Goal: Transaction & Acquisition: Obtain resource

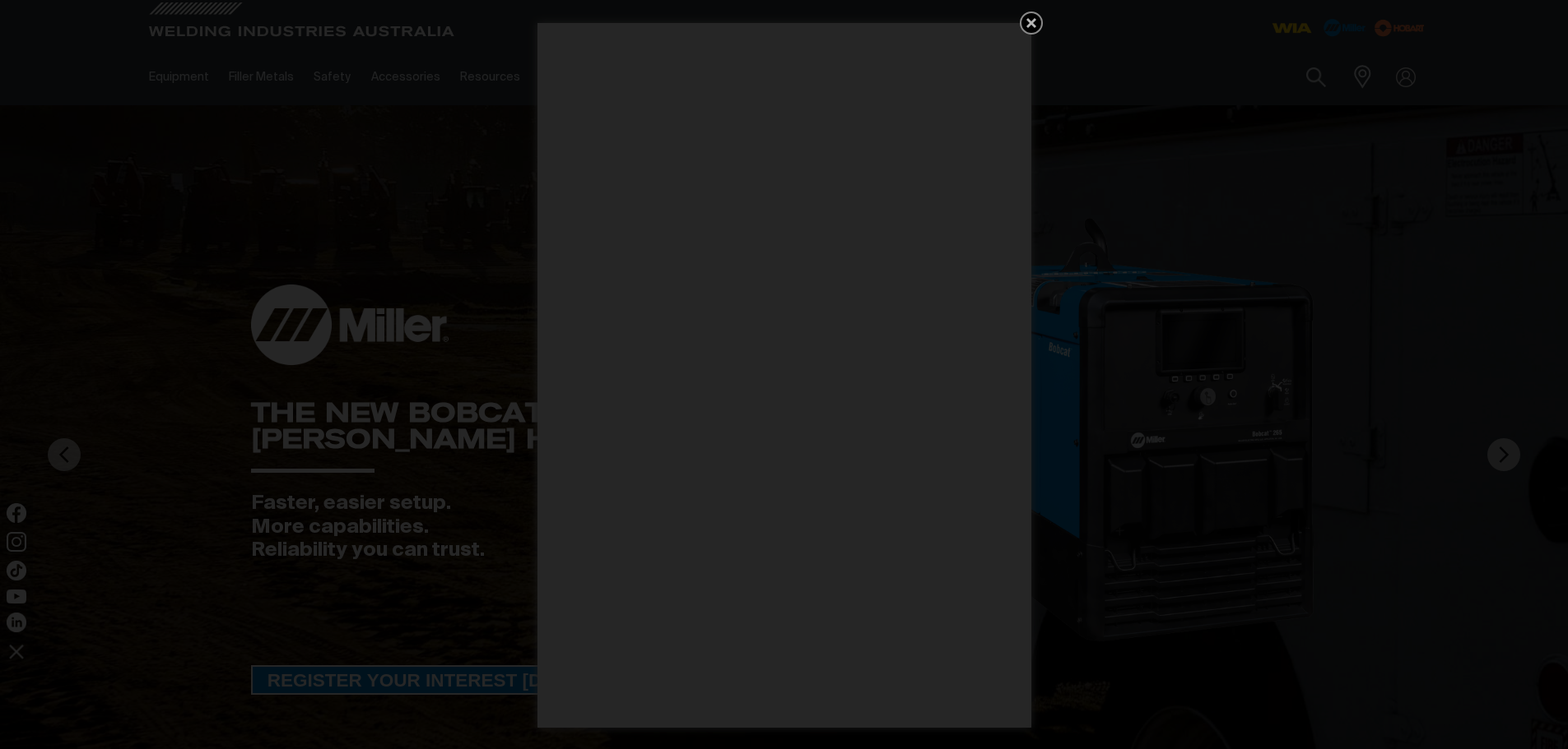
click at [1387, 102] on div "Get 5 WIA Welding Guides Free!" at bounding box center [784, 374] width 1568 height 749
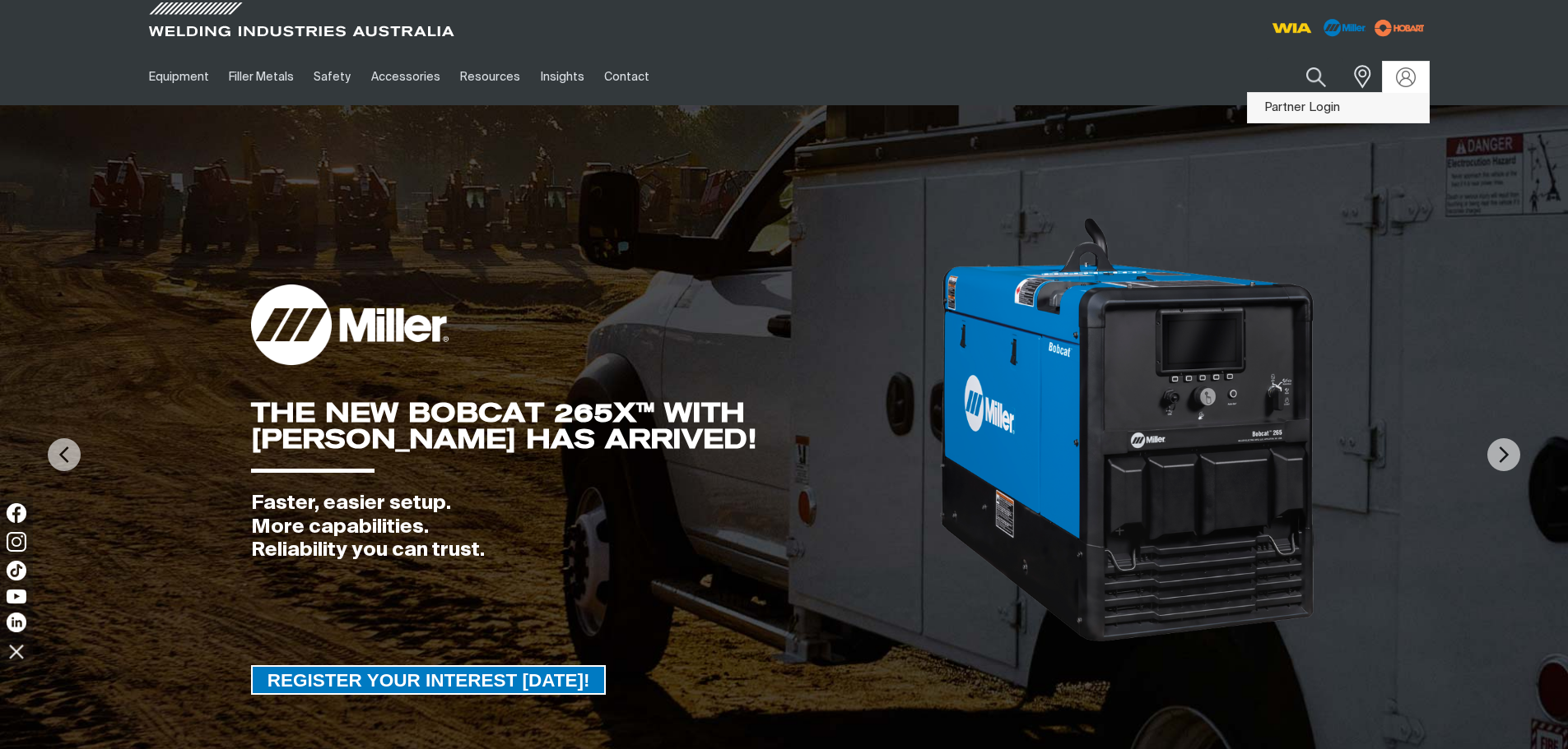
click at [1319, 108] on link "Partner Login" at bounding box center [1337, 108] width 181 height 31
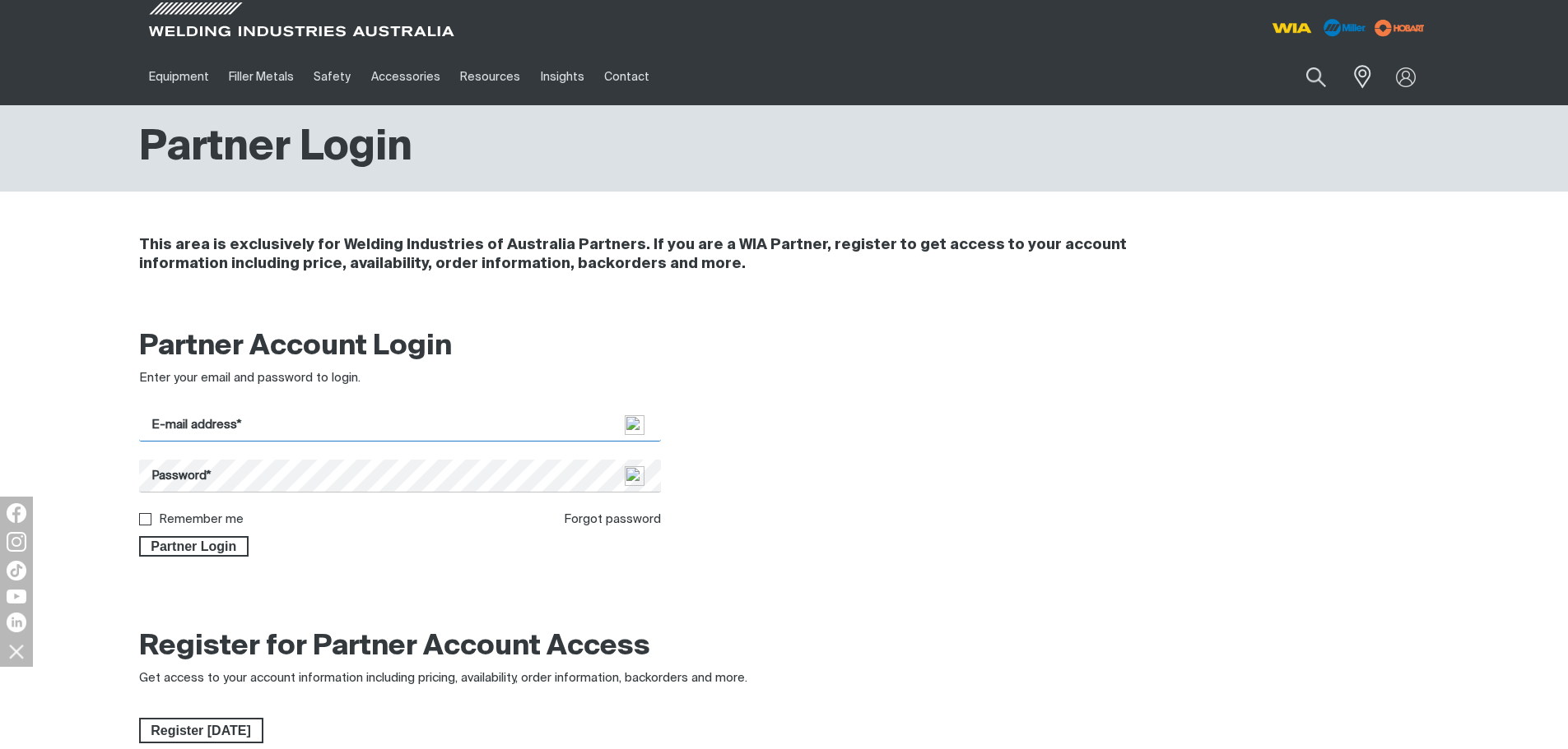
click at [263, 430] on input "E-mail address*" at bounding box center [400, 426] width 522 height 32
click at [261, 442] on form "E-mail address* Password* Remember me Forgot password Partner Login" at bounding box center [400, 483] width 522 height 148
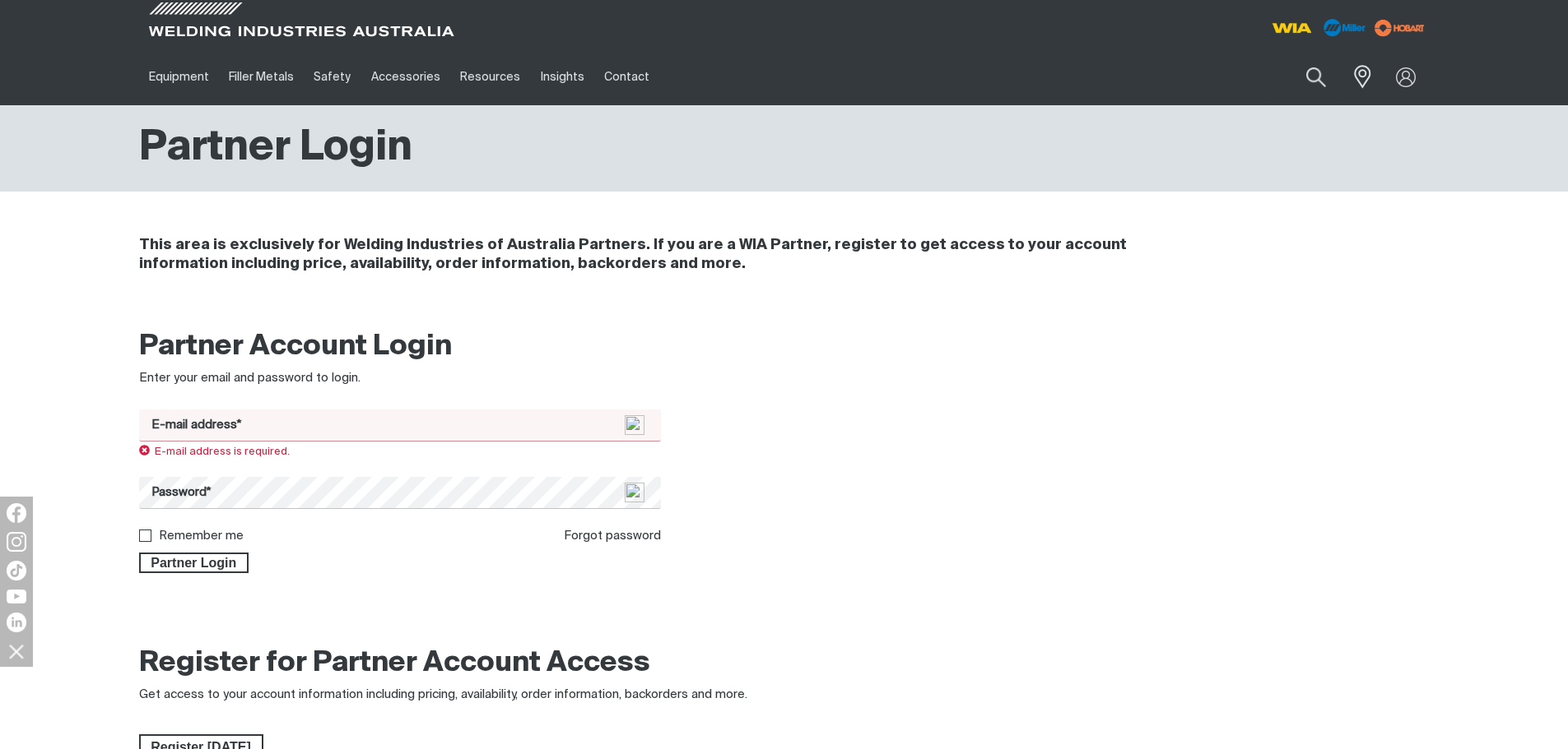
click at [248, 433] on input "E-mail address*" at bounding box center [400, 426] width 522 height 32
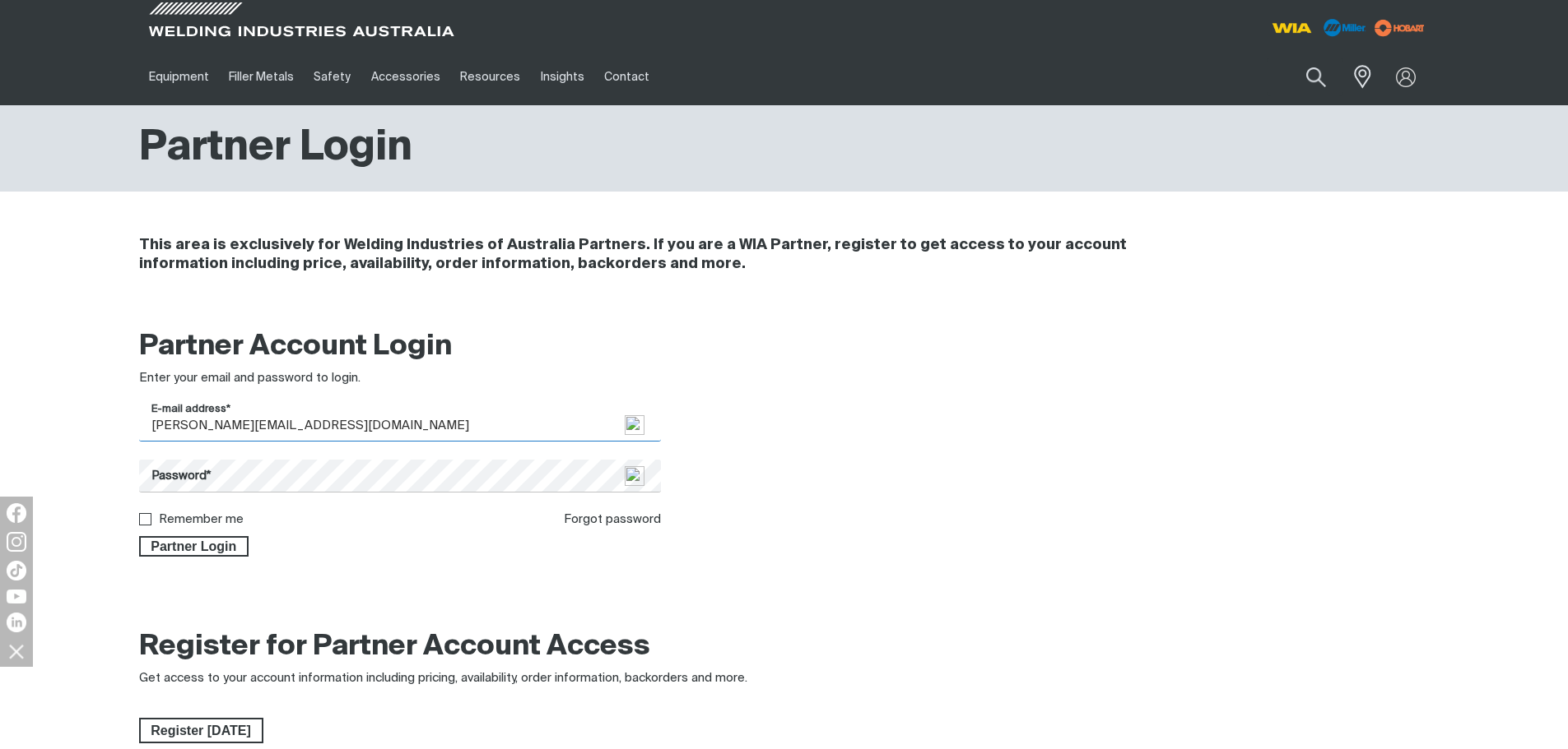
type input "[PERSON_NAME][EMAIL_ADDRESS][DOMAIN_NAME]"
click at [56, 469] on div "Partner Account Login Enter your email and password to login. E-mail address* […" at bounding box center [784, 448] width 1568 height 260
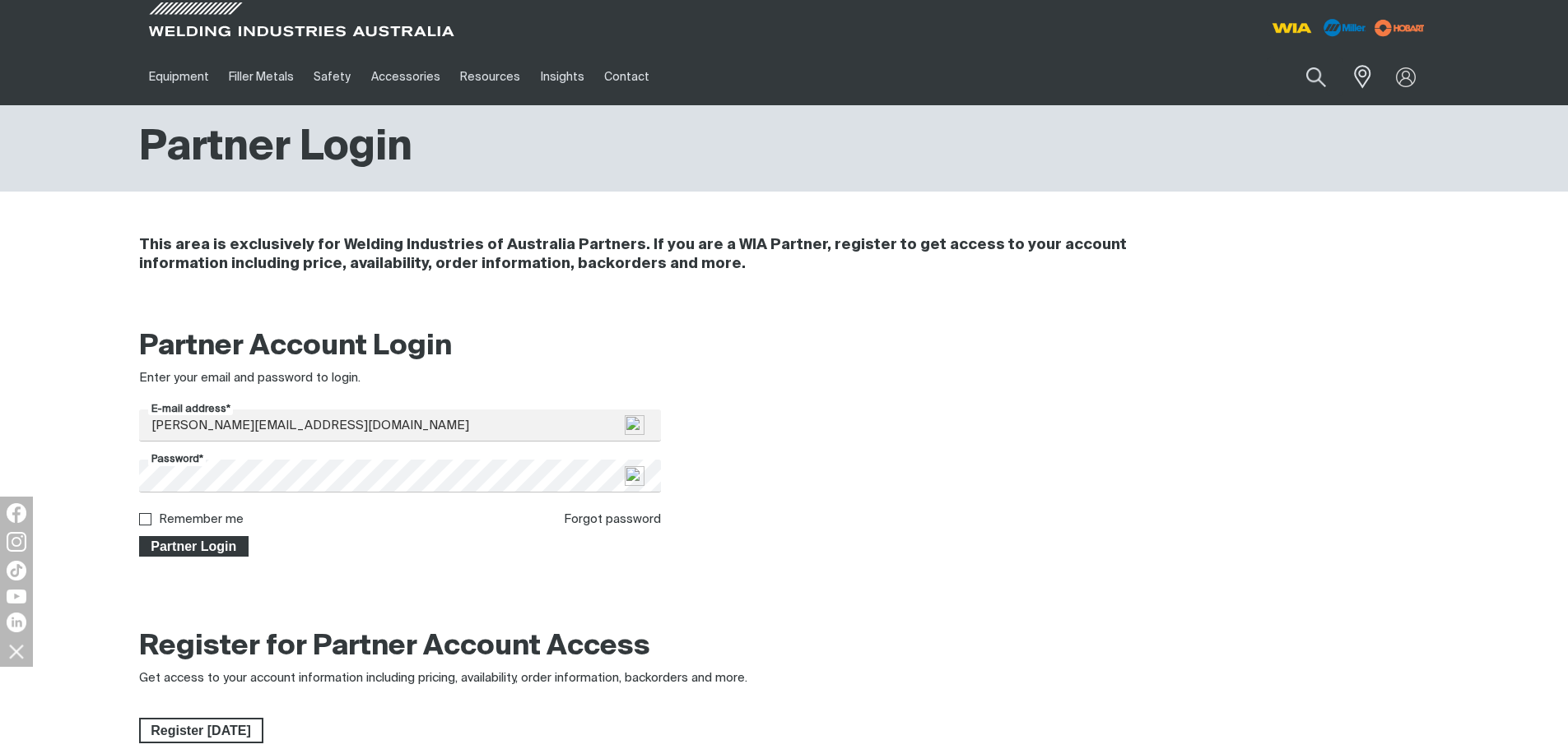
click at [222, 548] on span "Partner Login" at bounding box center [194, 547] width 107 height 22
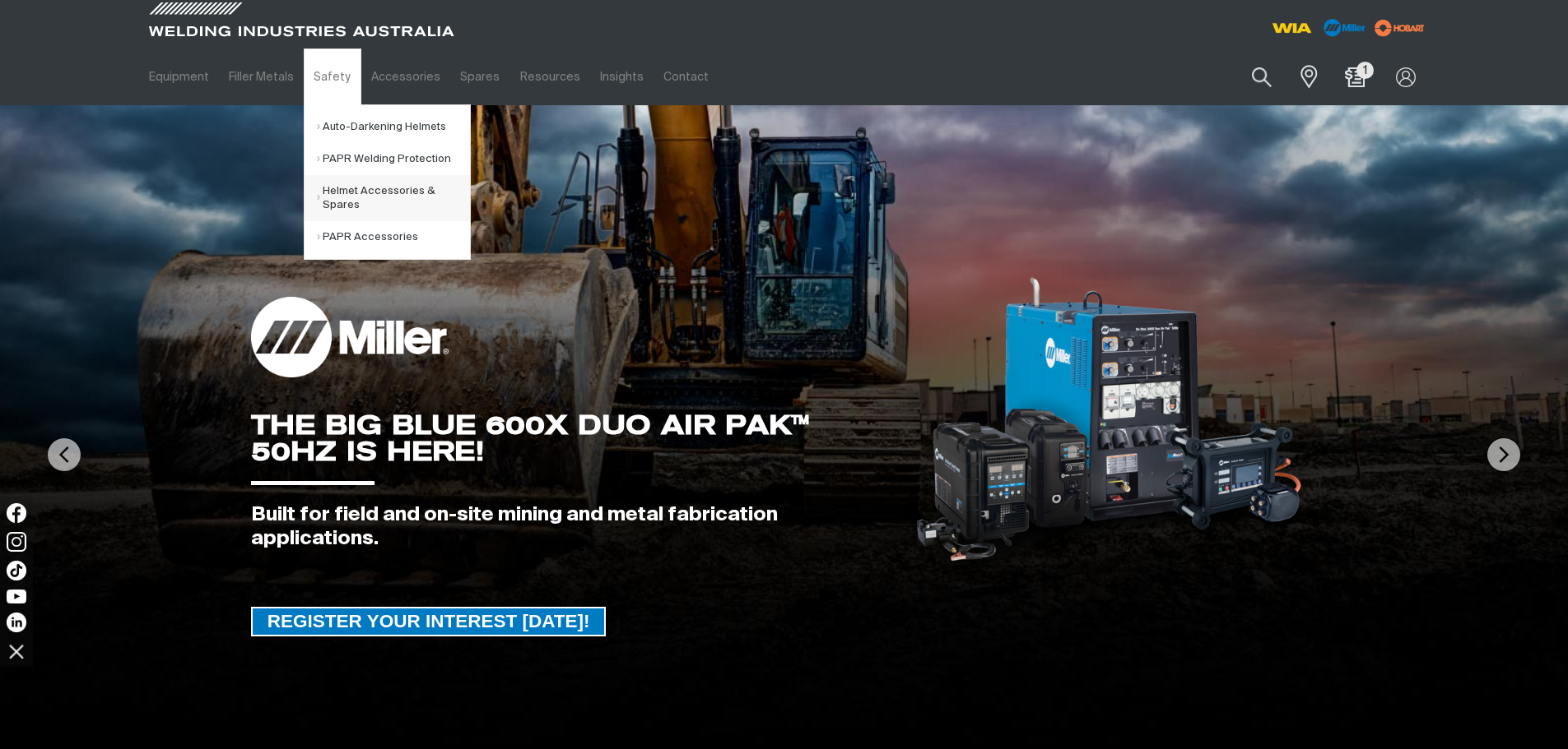
click at [329, 190] on link "Helmet Accessories & Spares" at bounding box center [394, 198] width 153 height 46
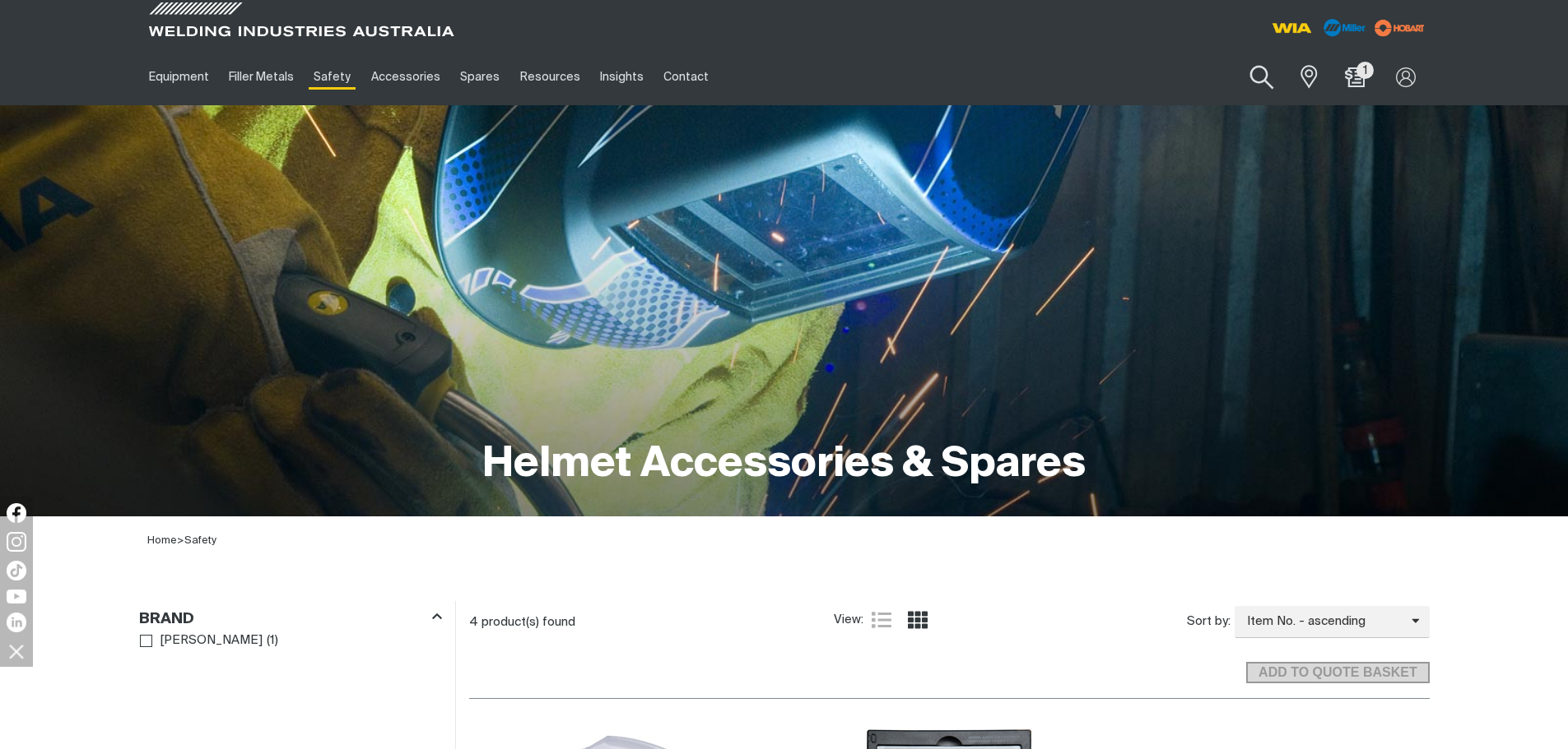
click at [1263, 80] on button "Search products" at bounding box center [1262, 77] width 67 height 47
click at [1083, 85] on input "Search" at bounding box center [1161, 77] width 253 height 37
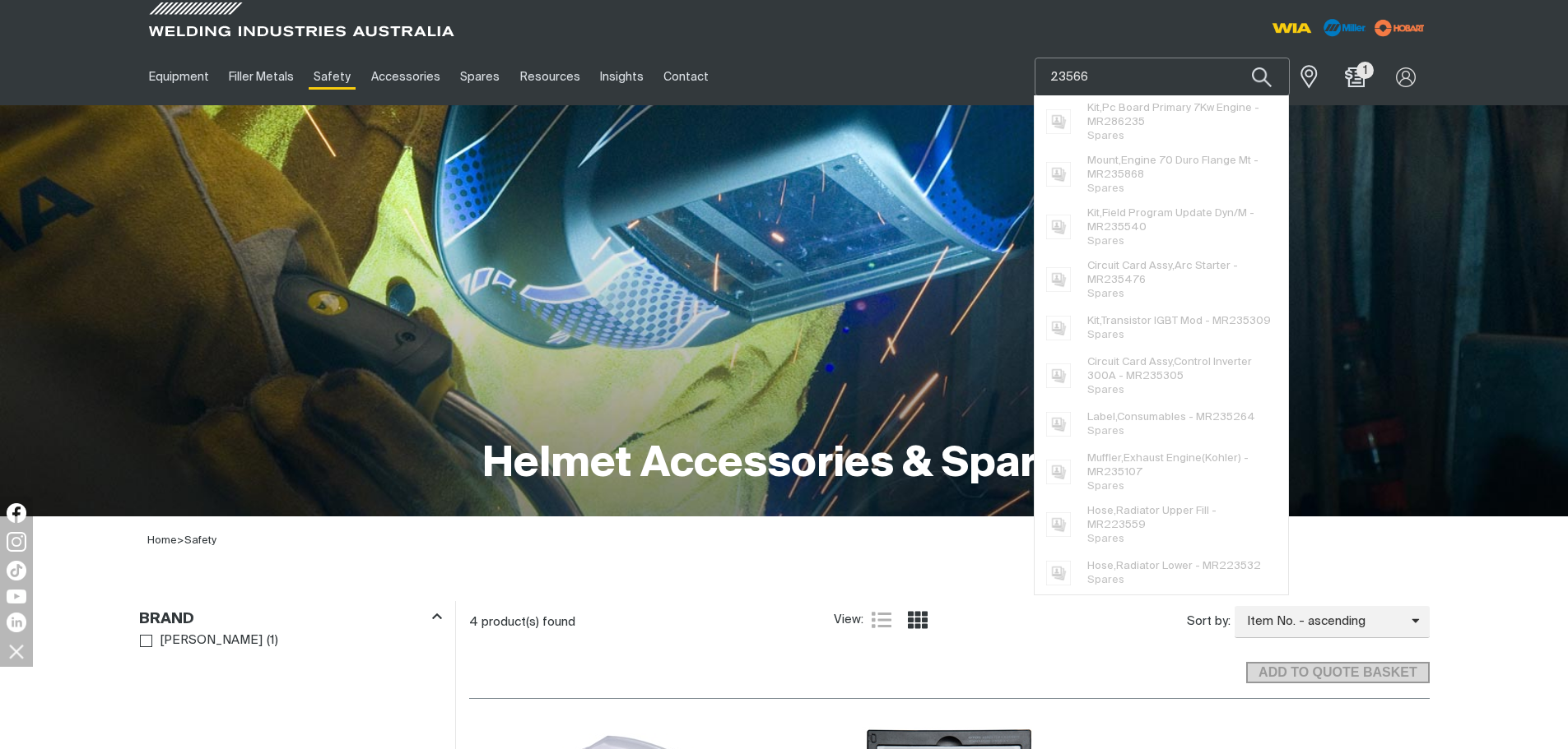
type input "235665"
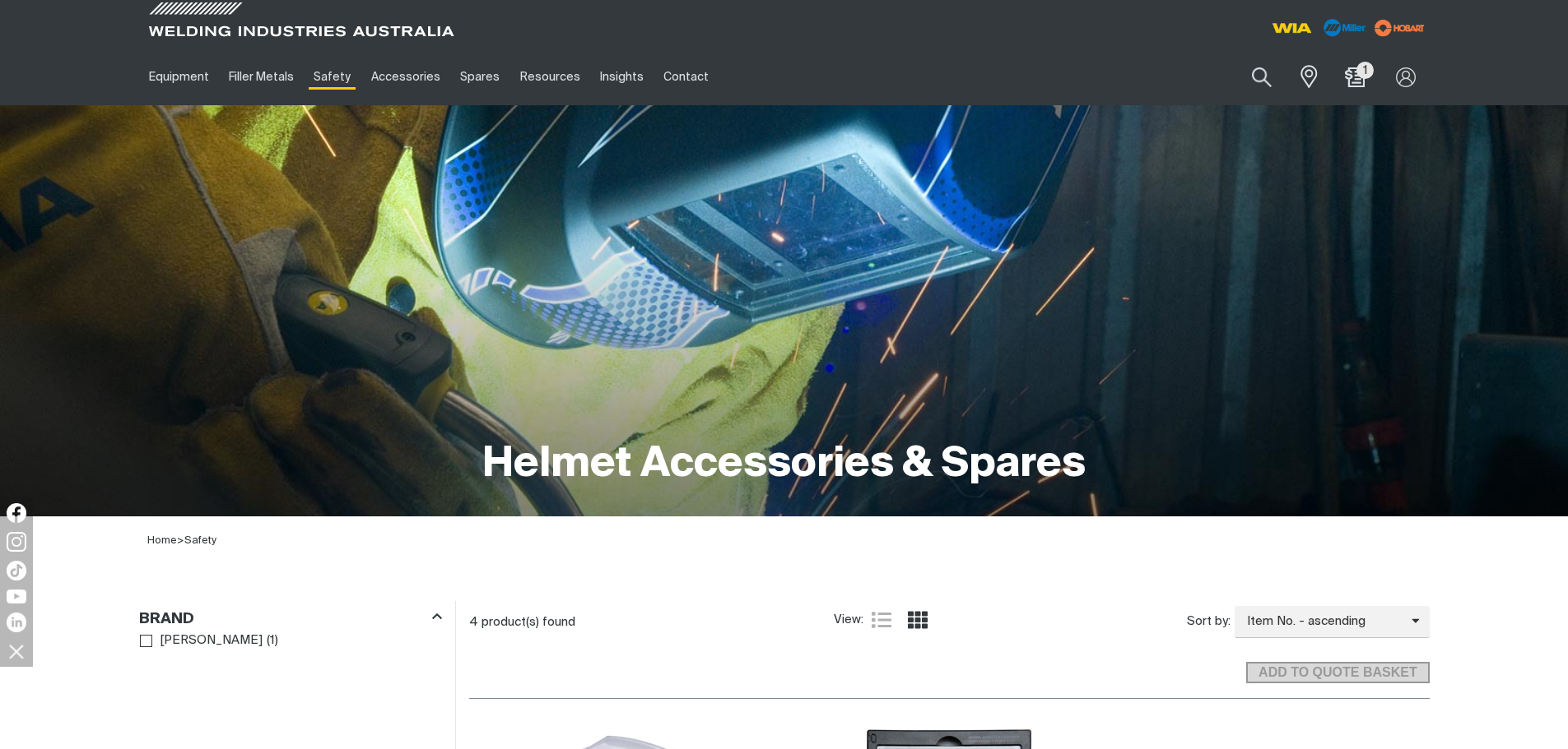
scroll to position [165, 0]
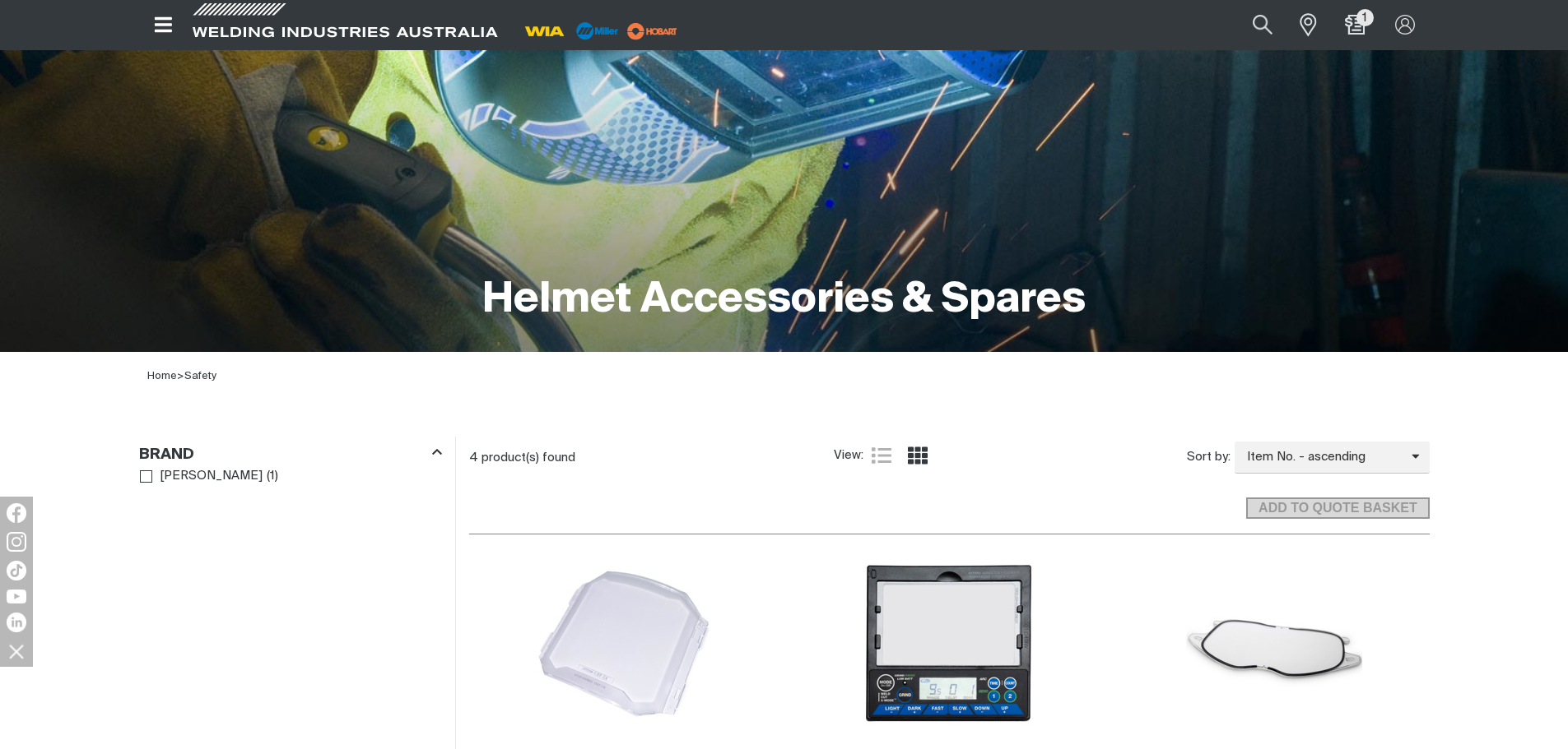
click at [548, 31] on img at bounding box center [545, 31] width 51 height 24
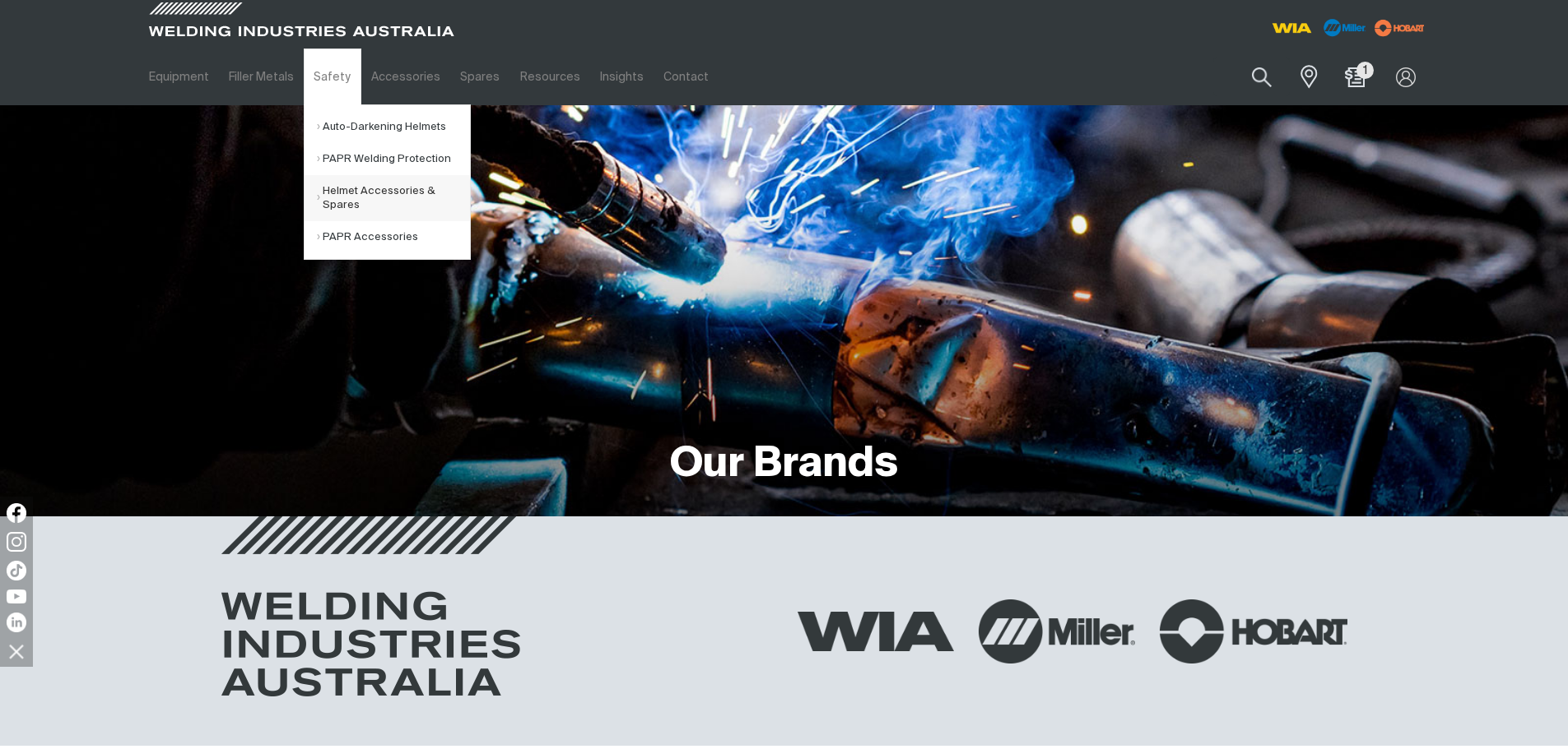
click at [351, 184] on link "Helmet Accessories & Spares" at bounding box center [394, 198] width 153 height 46
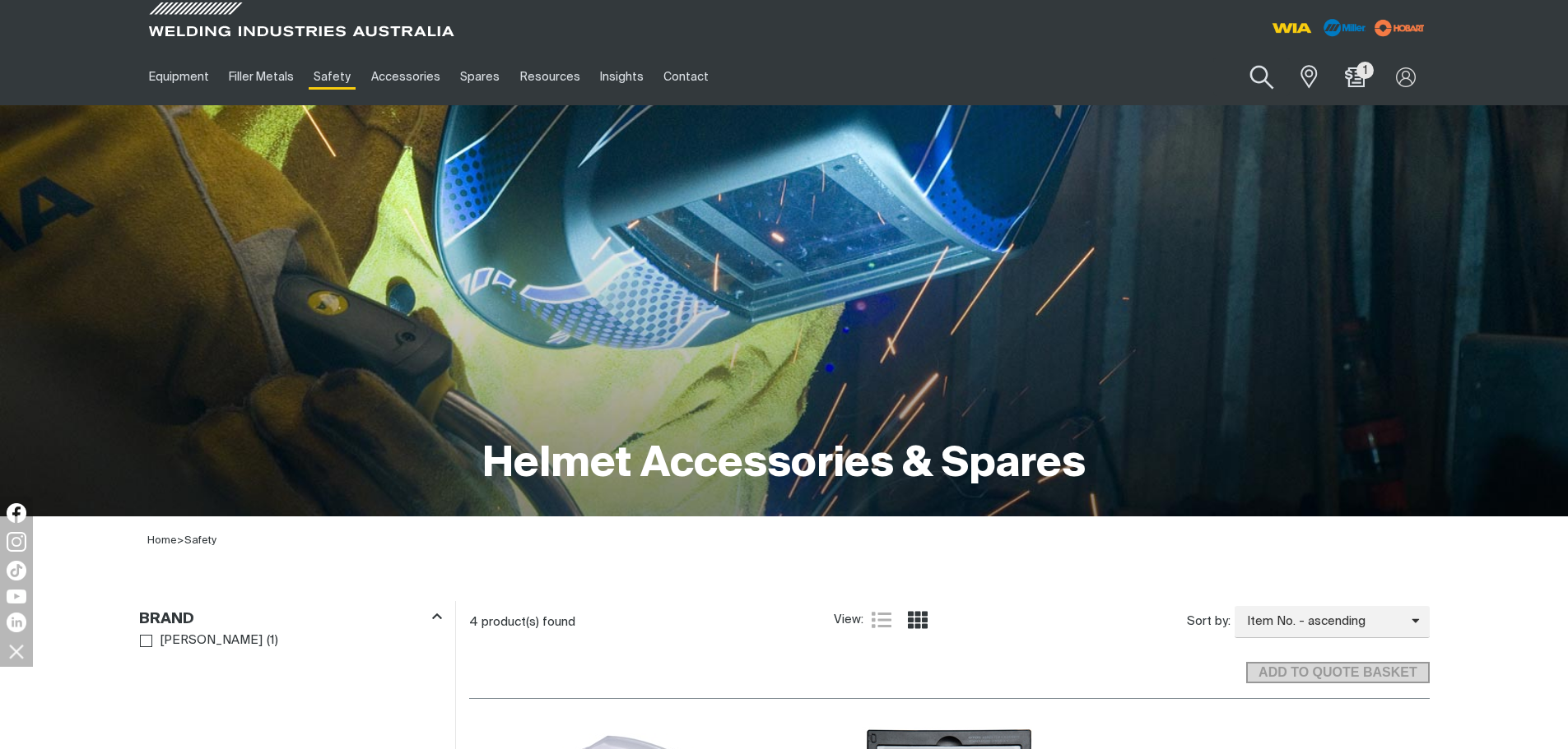
click at [1260, 73] on button "Search products" at bounding box center [1262, 77] width 67 height 47
click at [1068, 71] on input "Search" at bounding box center [1161, 77] width 253 height 37
click at [1085, 77] on input "Search" at bounding box center [1161, 77] width 253 height 37
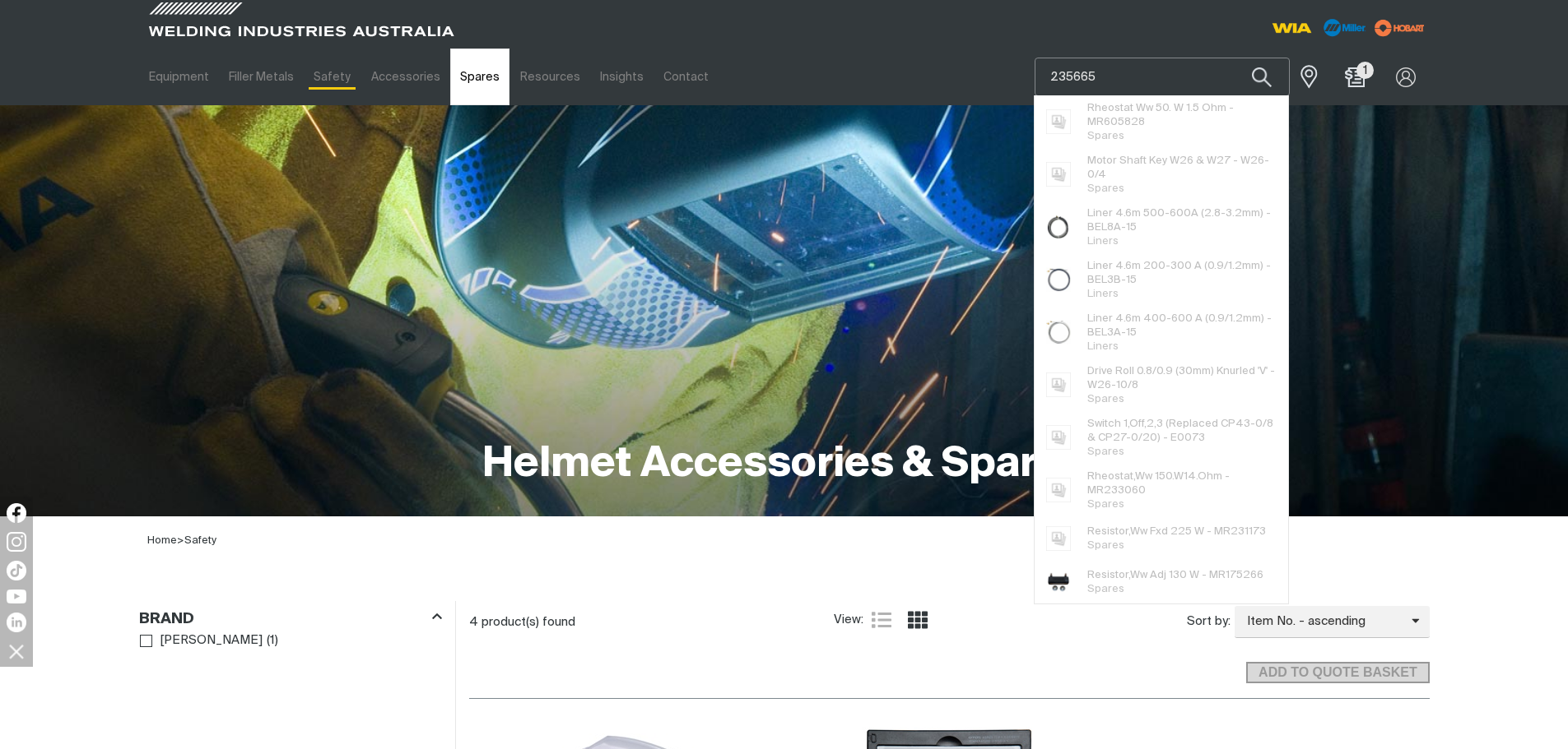
type input "235665"
click at [457, 80] on link "Spares" at bounding box center [480, 77] width 59 height 57
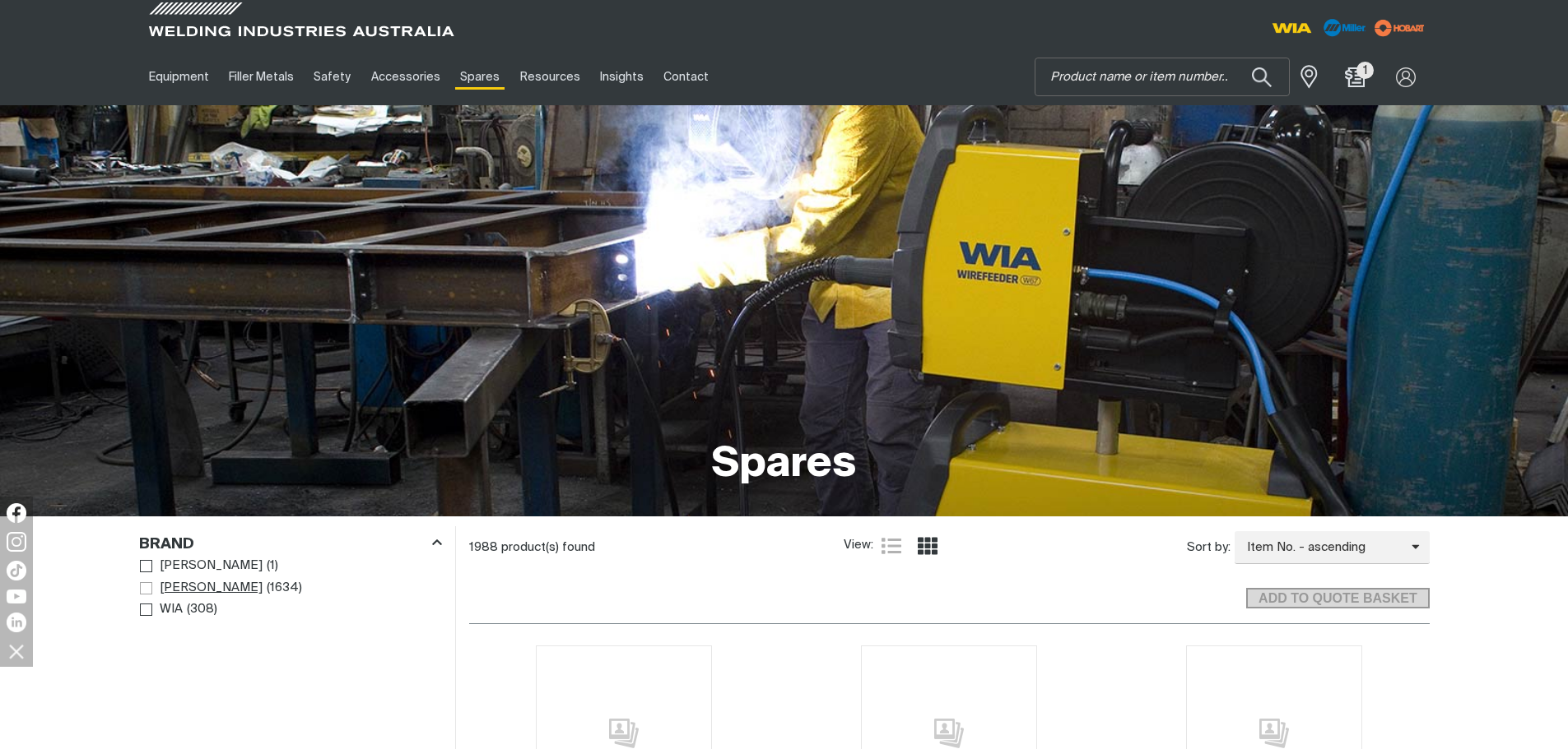
click at [146, 591] on span "Brand" at bounding box center [146, 589] width 13 height 13
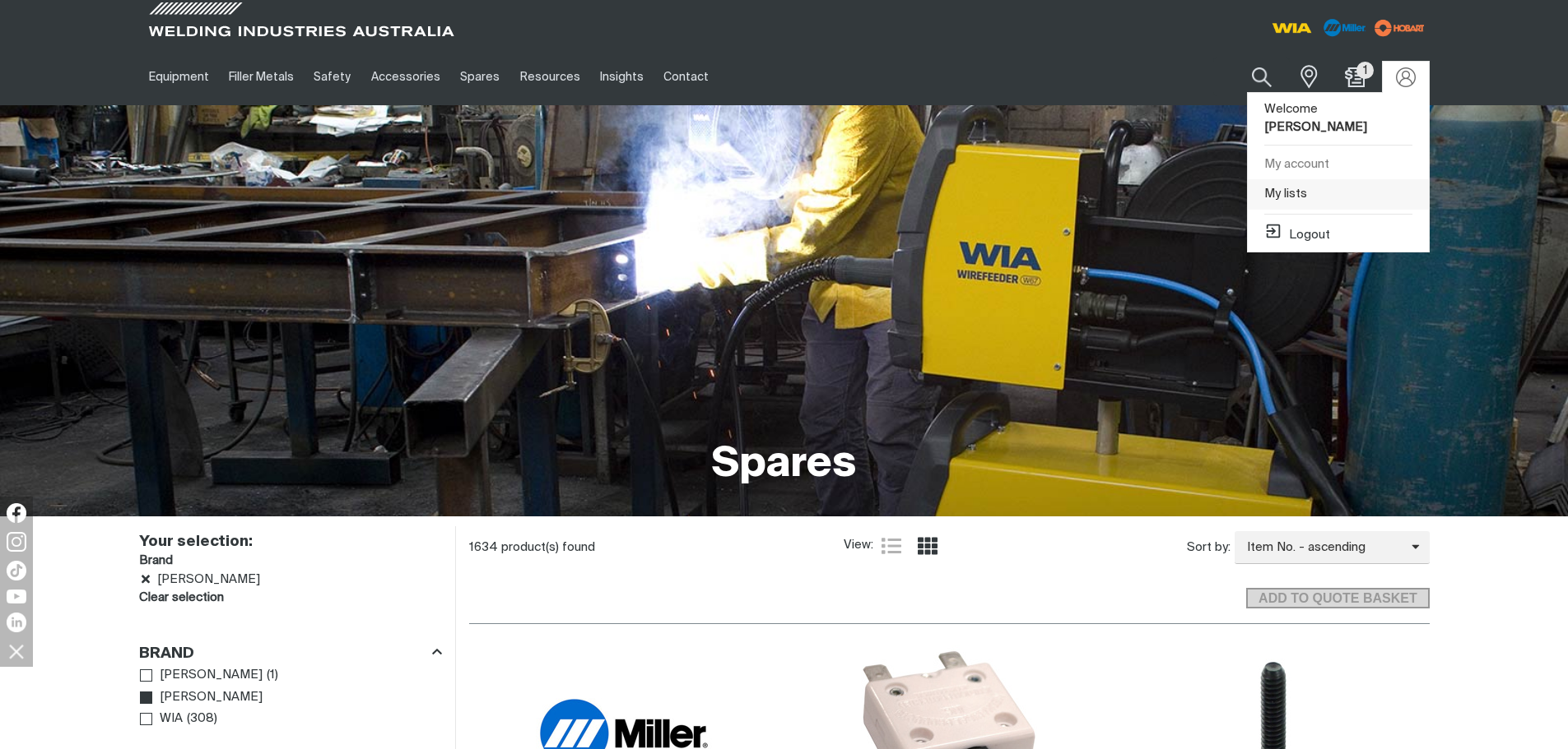
click at [1381, 180] on link "My lists" at bounding box center [1337, 194] width 181 height 31
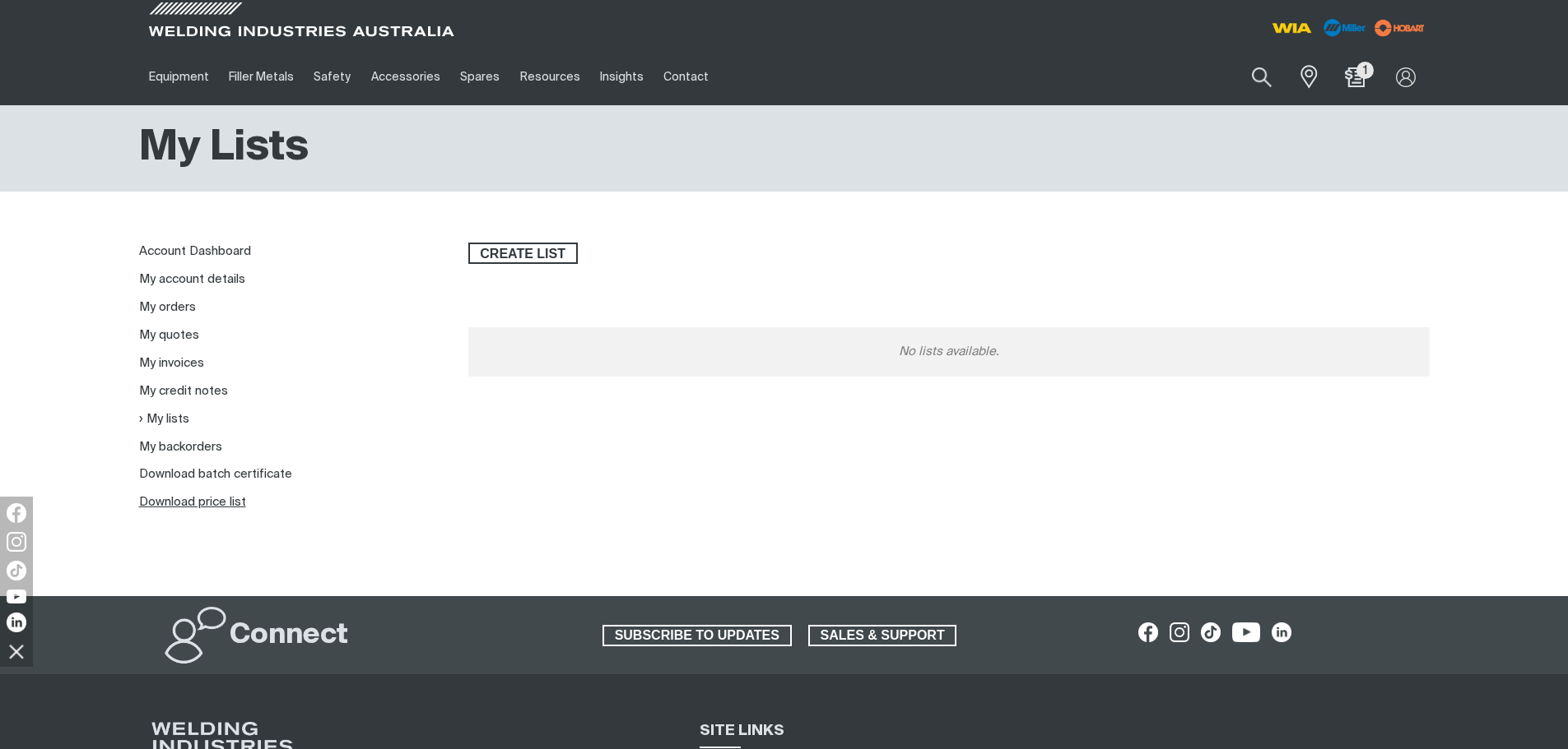
click at [189, 503] on link "Download price list" at bounding box center [192, 502] width 107 height 13
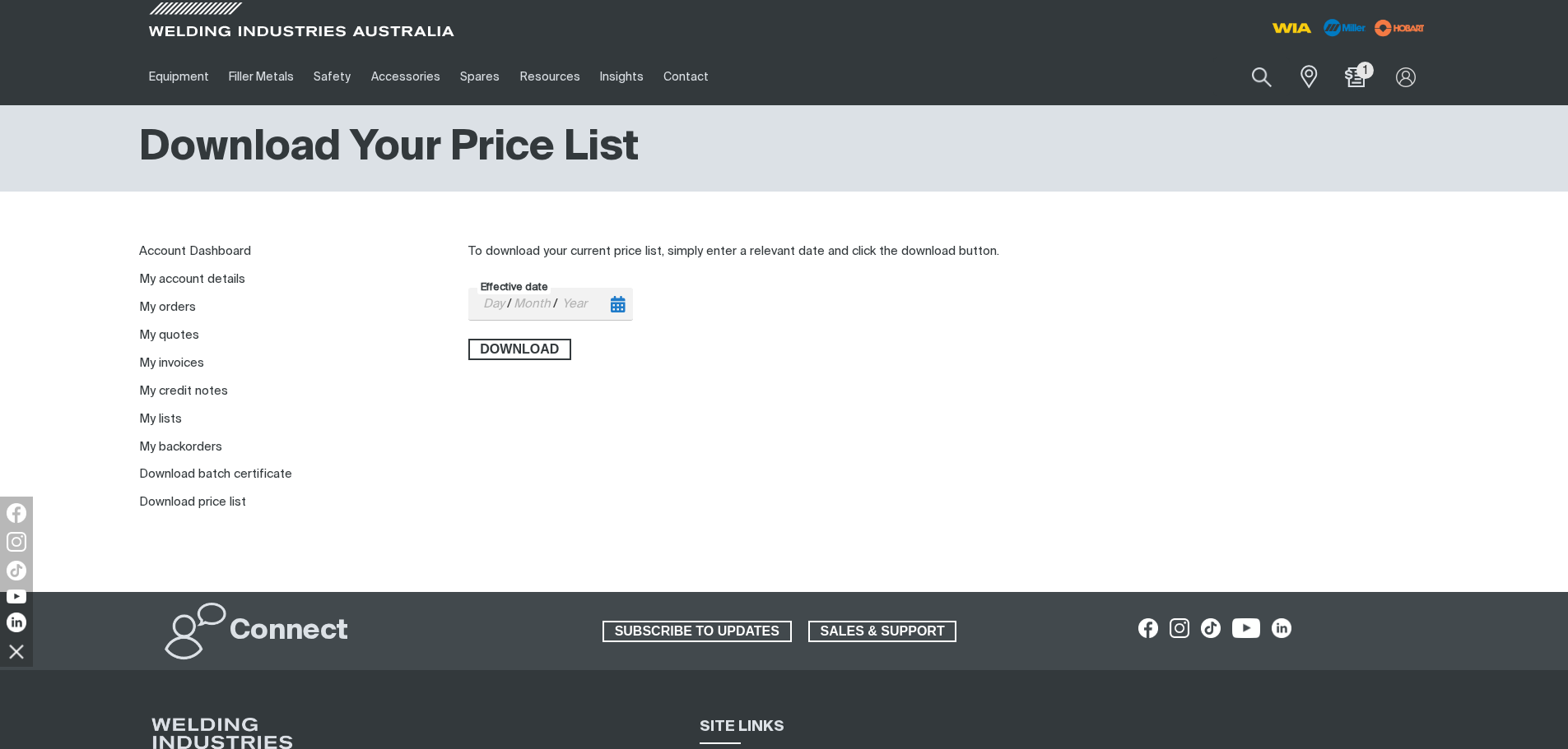
click at [624, 303] on icon "Toggle calendar" at bounding box center [618, 304] width 14 height 16
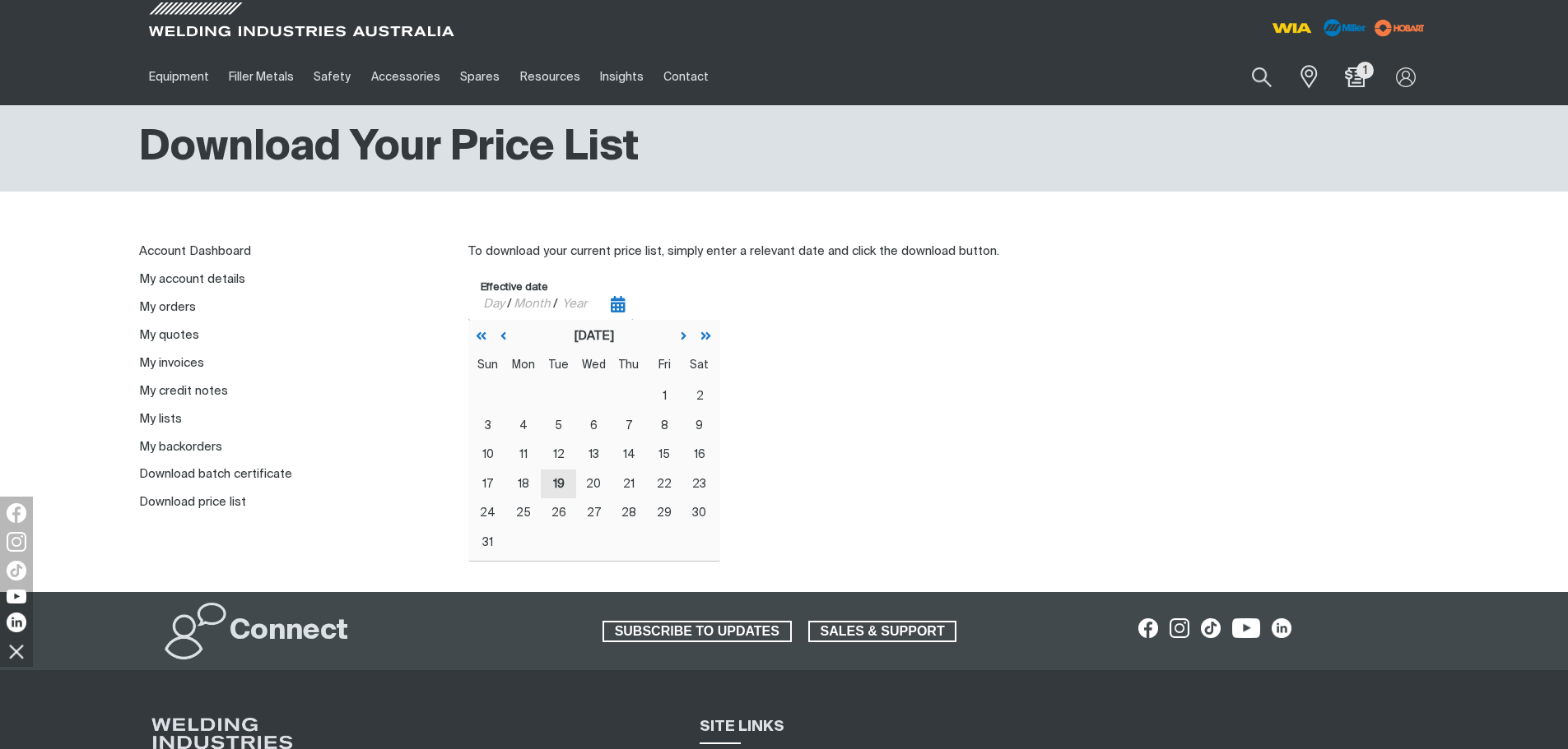
click at [566, 473] on button "19" at bounding box center [557, 484] width 35 height 30
type input "[DATE]"
type input "19"
type input "08"
type input "2025"
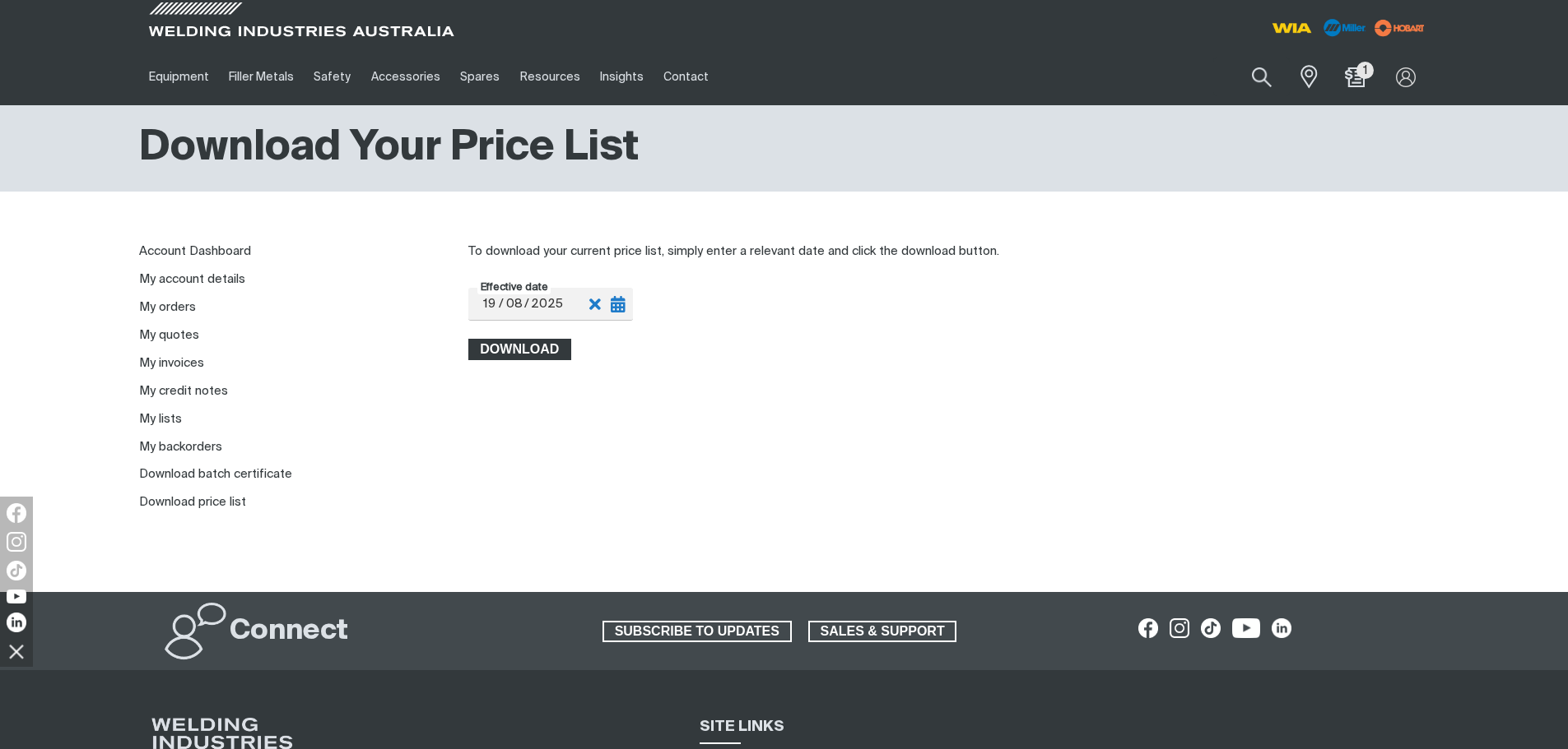
click at [539, 351] on span "Download" at bounding box center [520, 349] width 100 height 22
